Goal: Check status: Check status

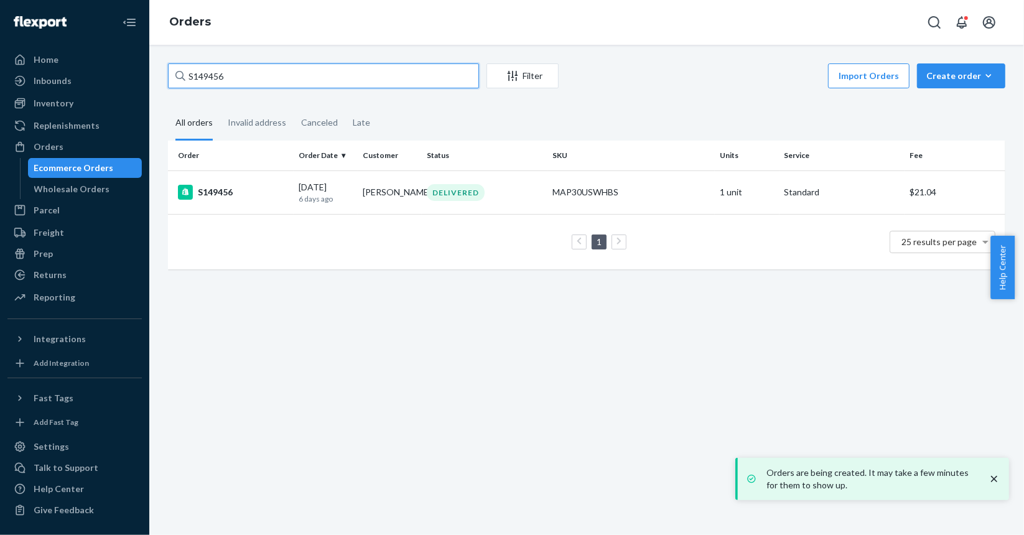
click at [244, 82] on input "S149456" at bounding box center [323, 75] width 311 height 25
paste input "7519"
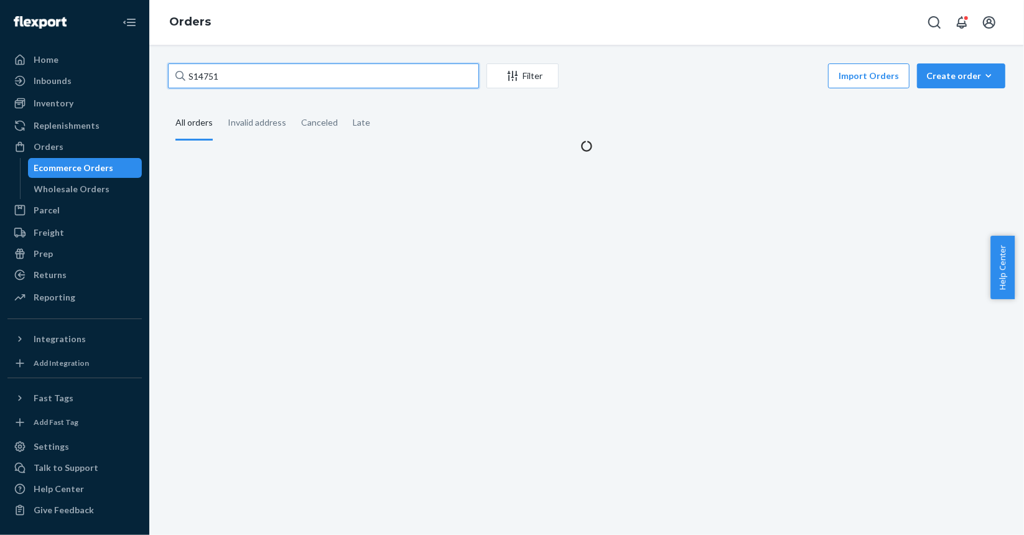
type input "S147519"
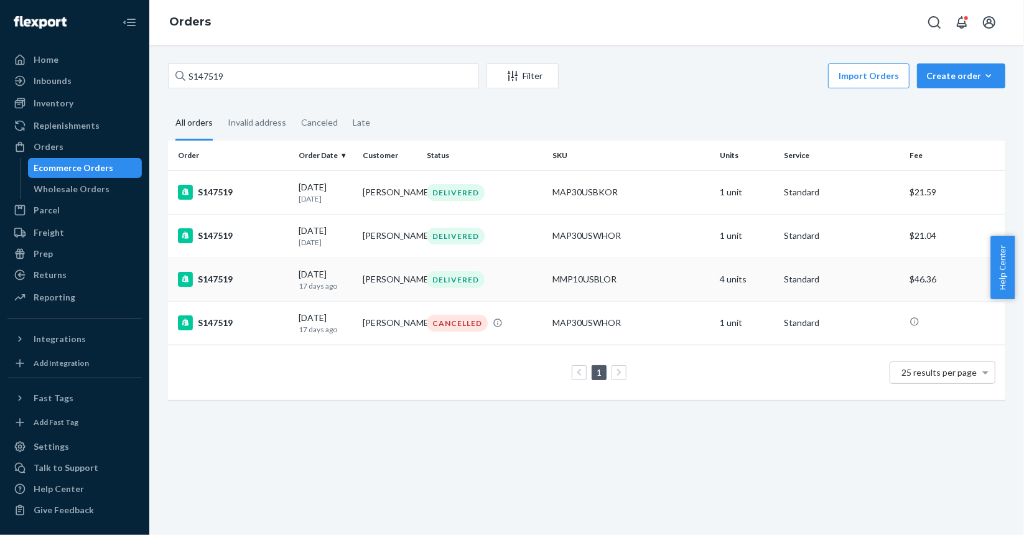
click at [276, 294] on td "S147519" at bounding box center [231, 279] width 126 height 44
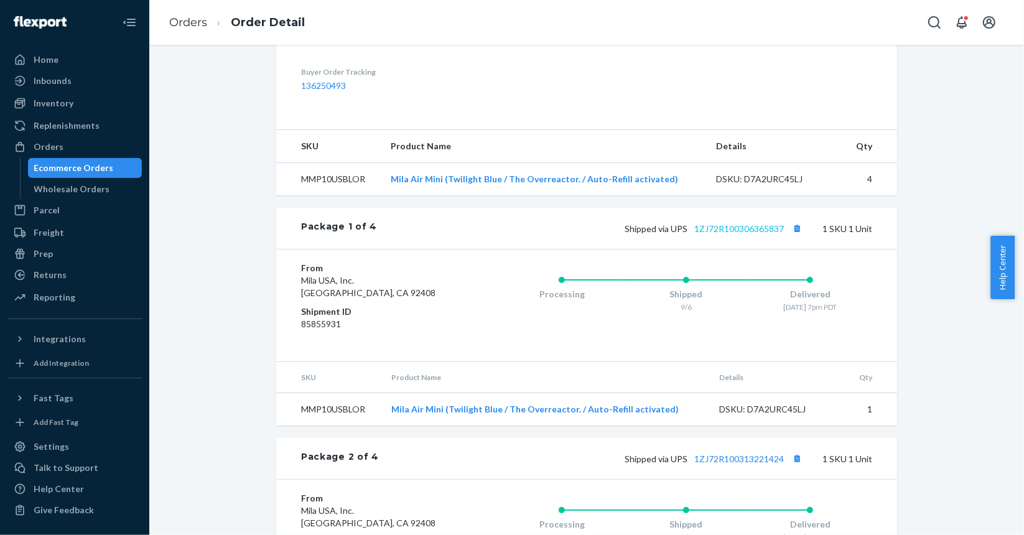
scroll to position [373, 0]
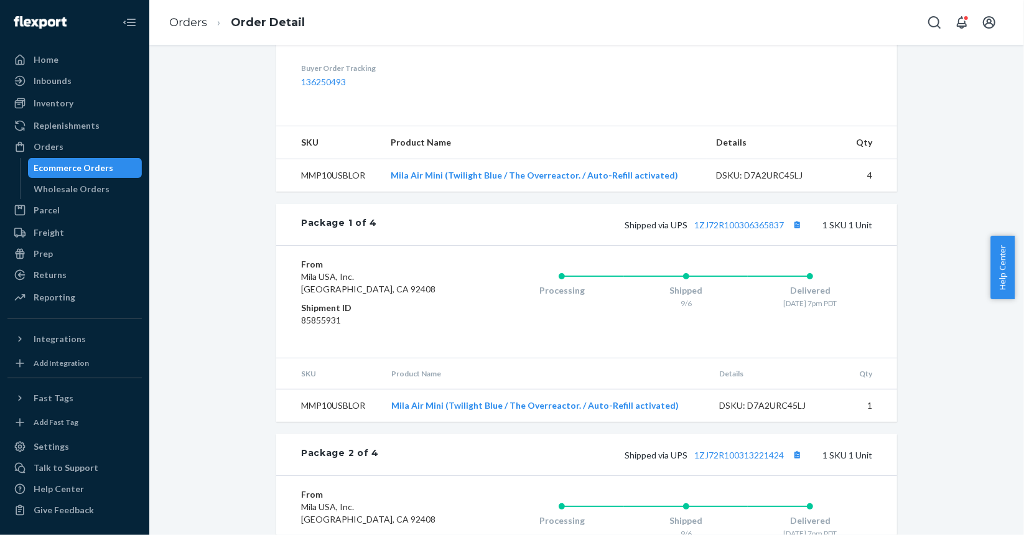
click at [473, 192] on td "Mila Air Mini (Twilight Blue / The Overreactor. / Auto-Refill activated)" at bounding box center [543, 175] width 325 height 33
click at [472, 180] on link "Mila Air Mini (Twilight Blue / The Overreactor. / Auto-Refill activated)" at bounding box center [534, 175] width 287 height 11
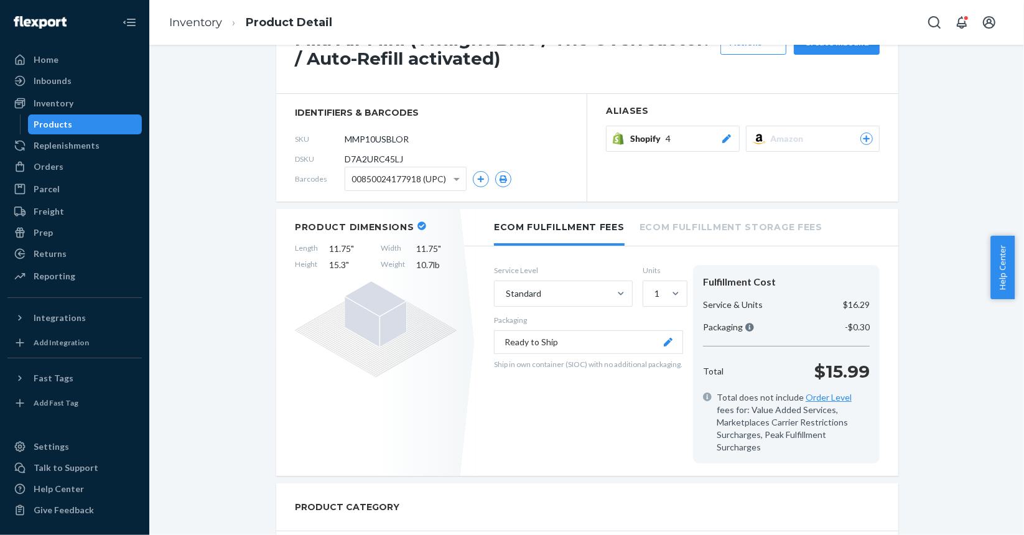
scroll to position [124, 0]
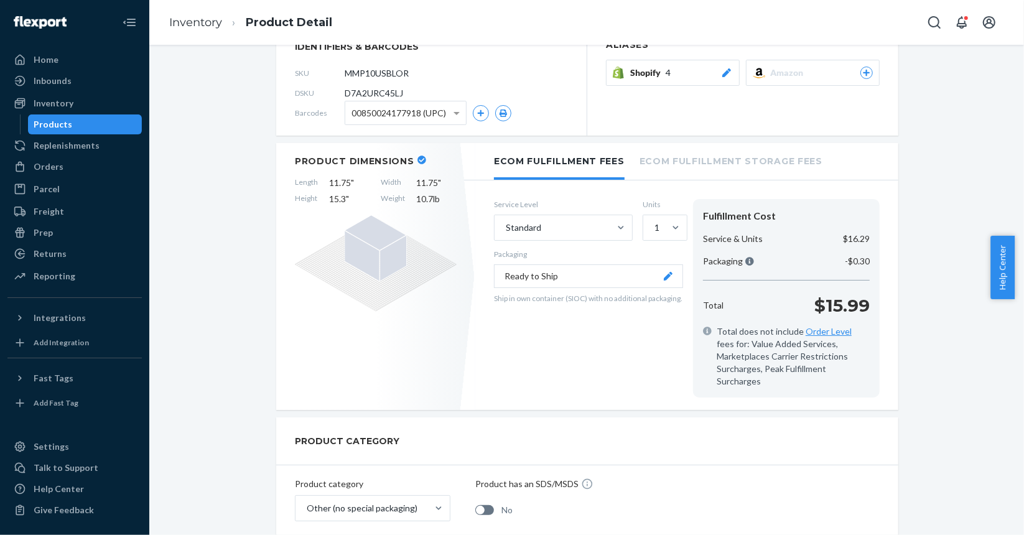
drag, startPoint x: 51, startPoint y: 162, endPoint x: 129, endPoint y: 156, distance: 78.6
click at [51, 162] on div "Orders" at bounding box center [49, 166] width 30 height 12
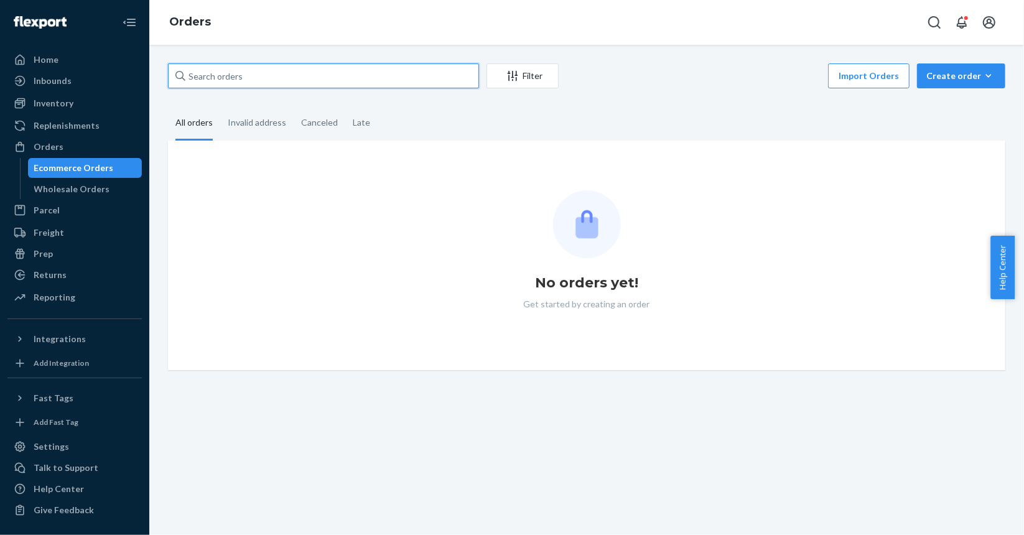
click at [247, 63] on input "text" at bounding box center [323, 75] width 311 height 25
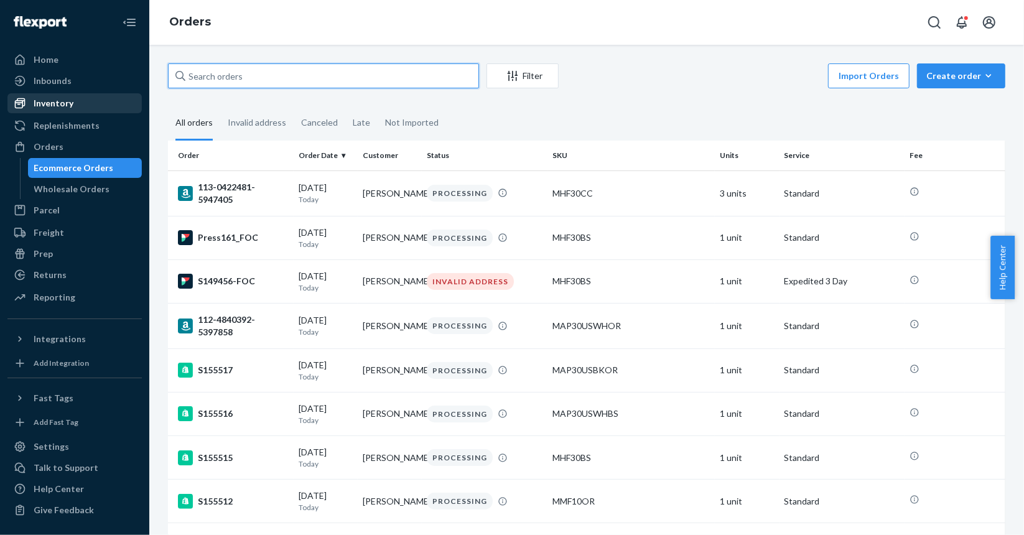
paste input "S143968"
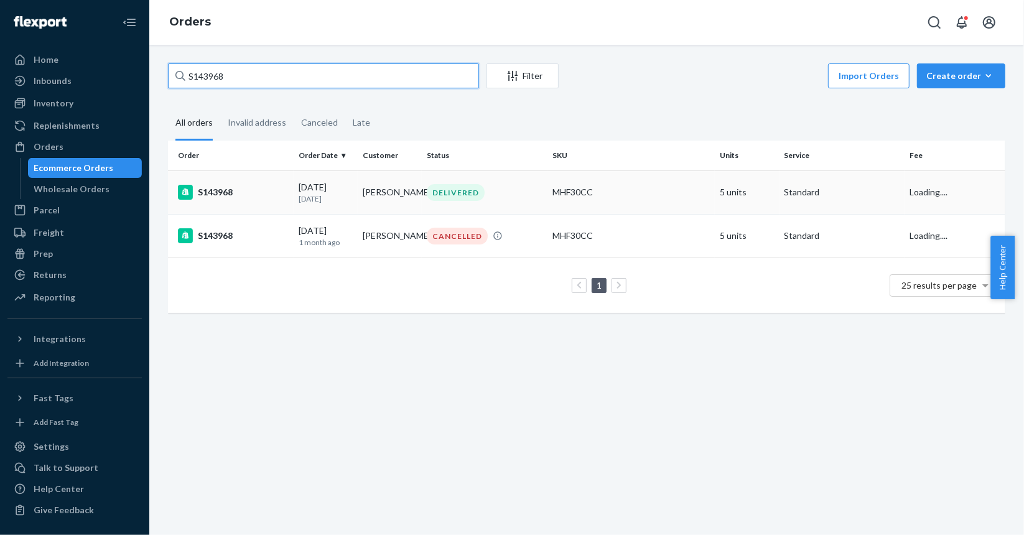
type input "S143968"
click at [267, 195] on div "S143968" at bounding box center [233, 192] width 111 height 15
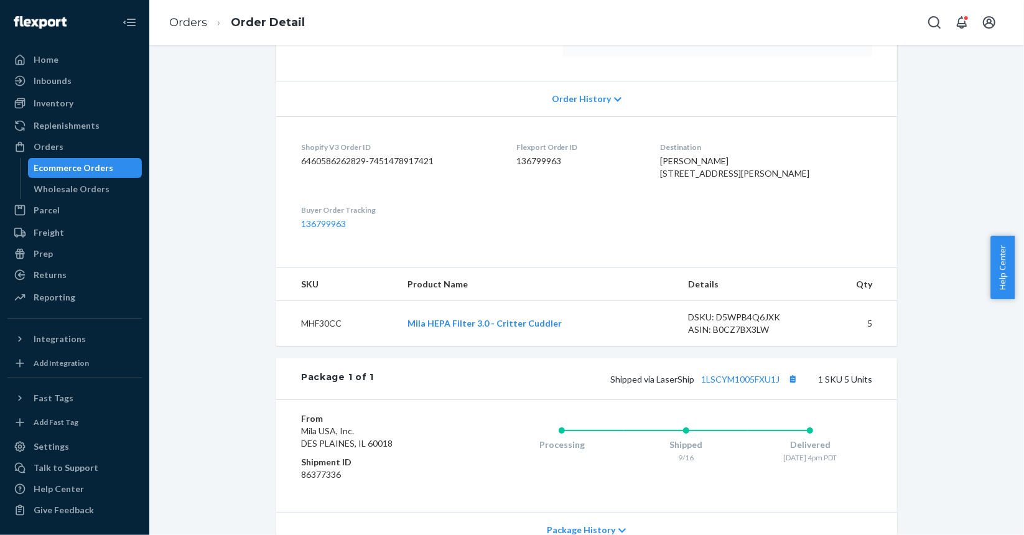
scroll to position [311, 0]
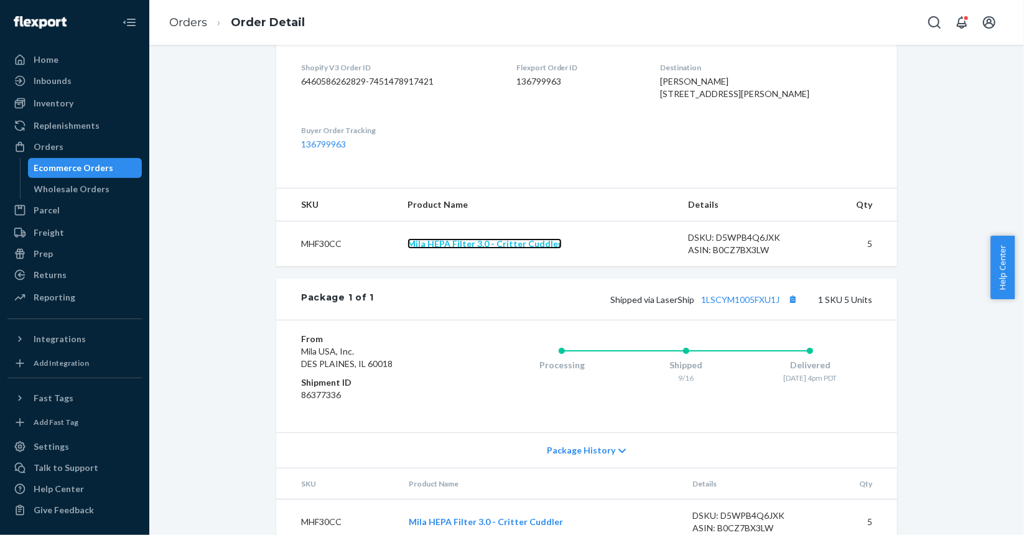
click at [482, 249] on link "Mila HEPA Filter 3.0 - Critter Cuddler" at bounding box center [484, 243] width 154 height 11
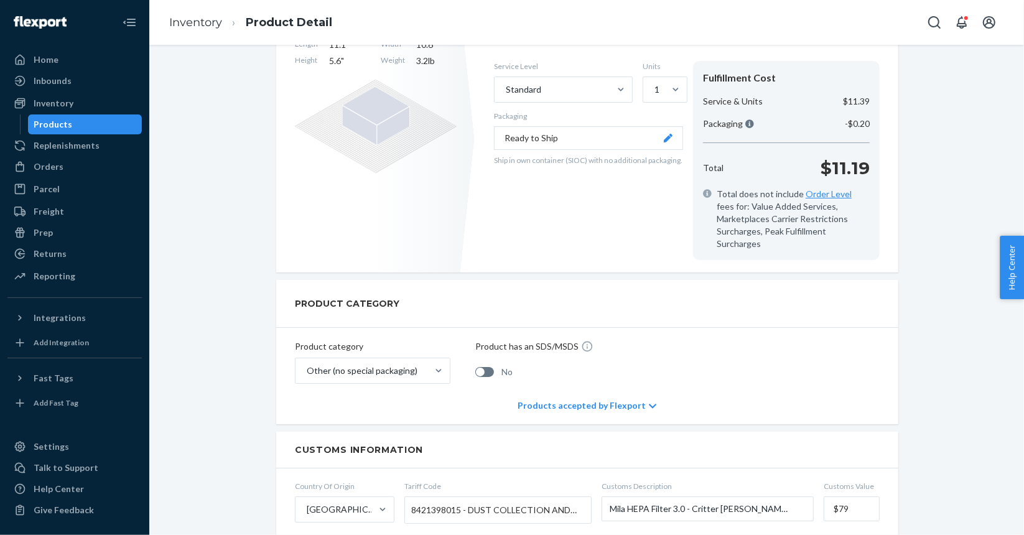
scroll to position [62, 0]
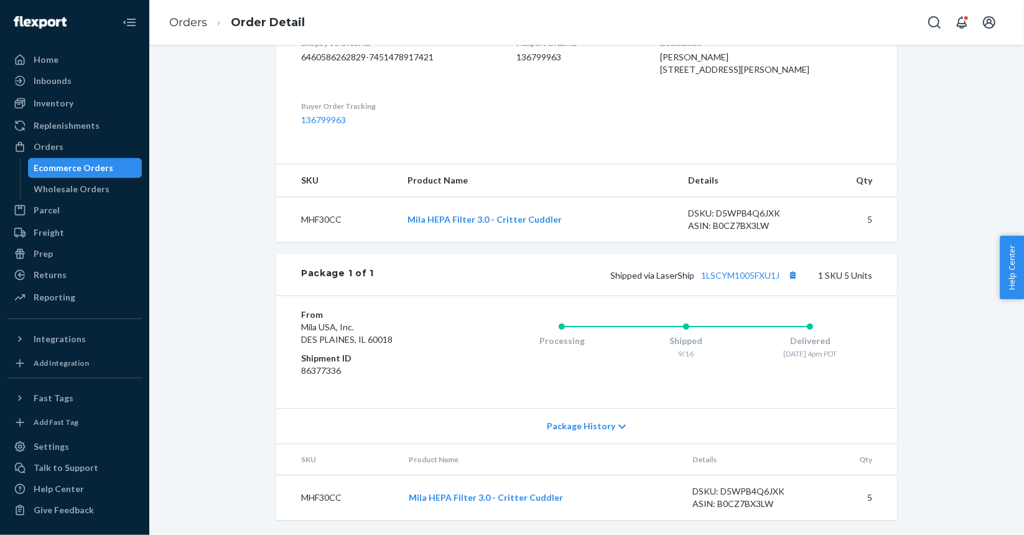
scroll to position [358, 0]
